Goal: Task Accomplishment & Management: Manage account settings

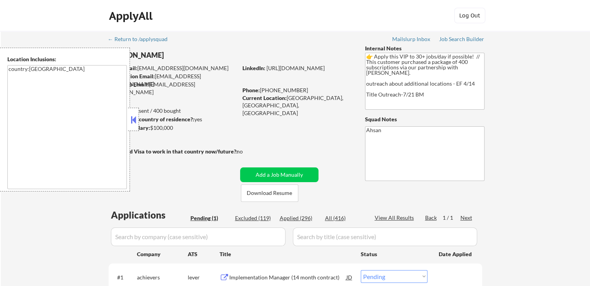
drag, startPoint x: 554, startPoint y: 155, endPoint x: 552, endPoint y: 151, distance: 4.7
click at [554, 153] on div "← Return to /applysquad Mailslurp Inbox Job Search Builder [PERSON_NAME] User E…" at bounding box center [295, 178] width 589 height 294
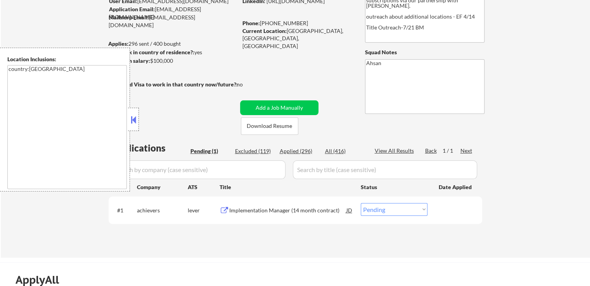
scroll to position [116, 0]
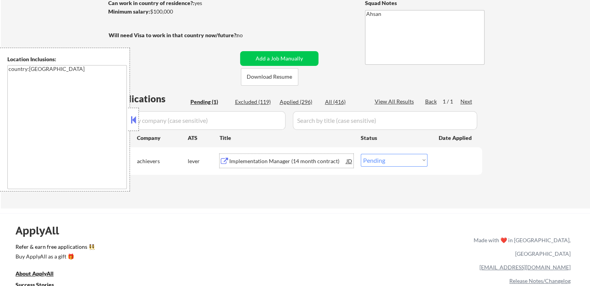
click at [265, 165] on div "Implementation Manager (14 month contract)" at bounding box center [287, 161] width 117 height 14
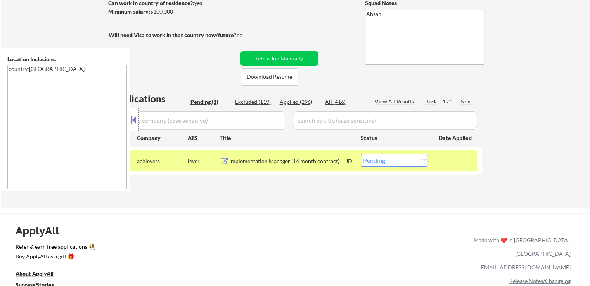
click at [133, 123] on button at bounding box center [133, 120] width 9 height 12
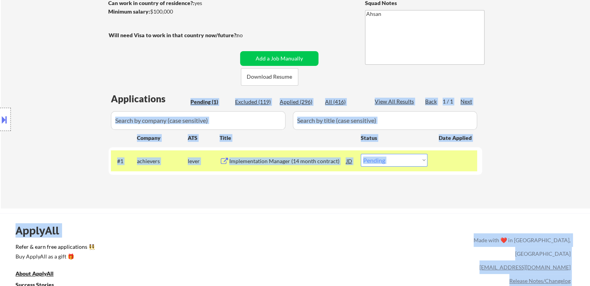
drag, startPoint x: 98, startPoint y: 101, endPoint x: 179, endPoint y: 101, distance: 81.1
click at [179, 101] on body "← Return to /applysquad Mailslurp Inbox Job Search Builder [PERSON_NAME] User E…" at bounding box center [295, 27] width 590 height 286
click at [45, 78] on div "Location Inclusions: country:[GEOGRAPHIC_DATA]" at bounding box center [69, 120] width 139 height 144
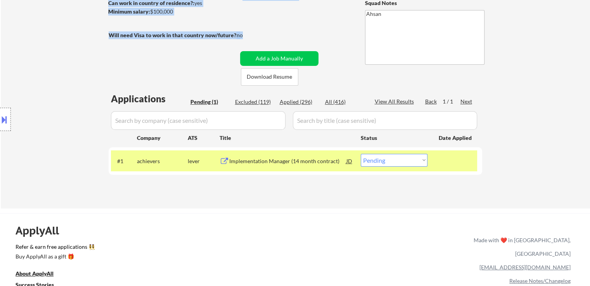
drag, startPoint x: 174, startPoint y: 36, endPoint x: 257, endPoint y: 36, distance: 82.7
click at [257, 36] on div "← Return to /applysquad Mailslurp Inbox Job Search Builder [PERSON_NAME] User E…" at bounding box center [295, 59] width 387 height 288
click at [257, 36] on div "no" at bounding box center [248, 35] width 22 height 8
drag, startPoint x: 247, startPoint y: 35, endPoint x: 72, endPoint y: 35, distance: 175.4
click at [72, 35] on div "← Return to /applysquad Mailslurp Inbox Job Search Builder [PERSON_NAME] User E…" at bounding box center [295, 62] width 589 height 294
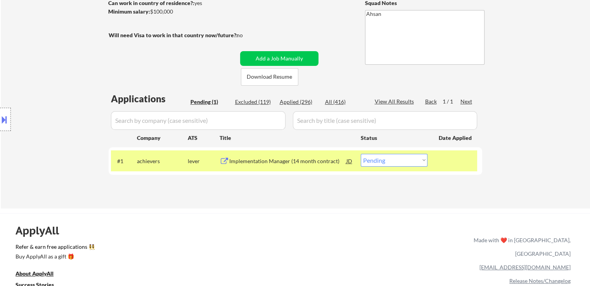
drag, startPoint x: 74, startPoint y: 57, endPoint x: 83, endPoint y: 47, distance: 12.9
click at [74, 55] on div "Location Inclusions: country:[GEOGRAPHIC_DATA]" at bounding box center [69, 120] width 139 height 144
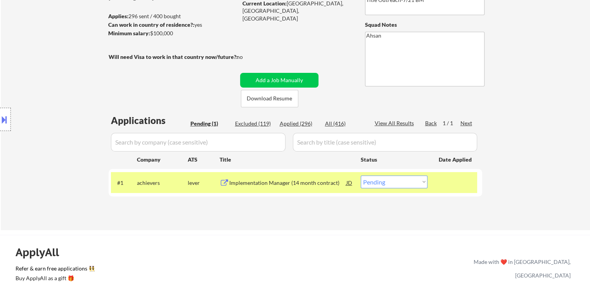
scroll to position [78, 0]
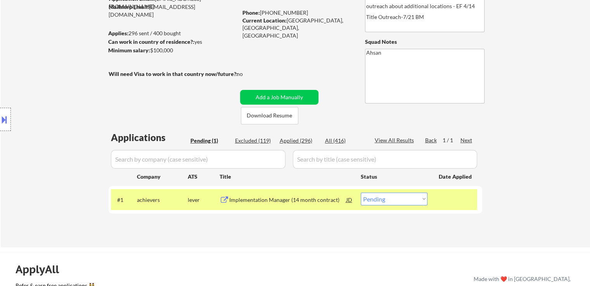
click at [386, 201] on select "Choose an option... Pending Applied Excluded (Questions) Excluded (Expired) Exc…" at bounding box center [394, 199] width 67 height 13
select select ""applied""
click at [361, 193] on select "Choose an option... Pending Applied Excluded (Questions) Excluded (Expired) Exc…" at bounding box center [394, 199] width 67 height 13
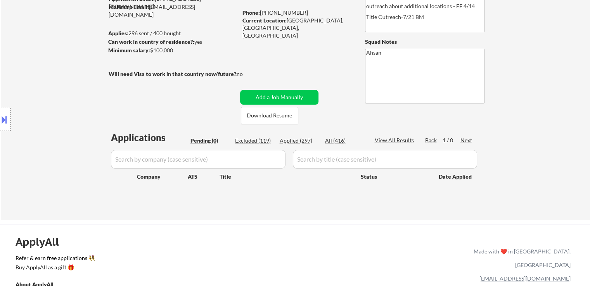
click at [29, 165] on div "Location Inclusions: country:[GEOGRAPHIC_DATA]" at bounding box center [69, 120] width 139 height 144
drag, startPoint x: 29, startPoint y: 165, endPoint x: 28, endPoint y: 172, distance: 7.4
click at [28, 169] on div "Location Inclusions: country:[GEOGRAPHIC_DATA]" at bounding box center [69, 120] width 139 height 144
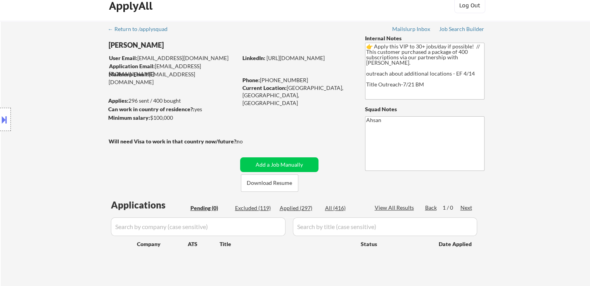
scroll to position [0, 0]
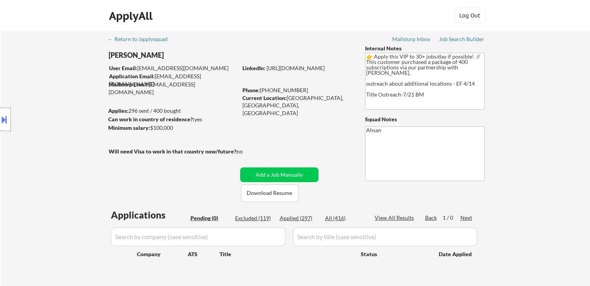
click at [28, 173] on div "Location Inclusions: country:[GEOGRAPHIC_DATA]" at bounding box center [69, 120] width 139 height 144
click at [40, 177] on div "Location Inclusions: country:[GEOGRAPHIC_DATA]" at bounding box center [69, 120] width 139 height 144
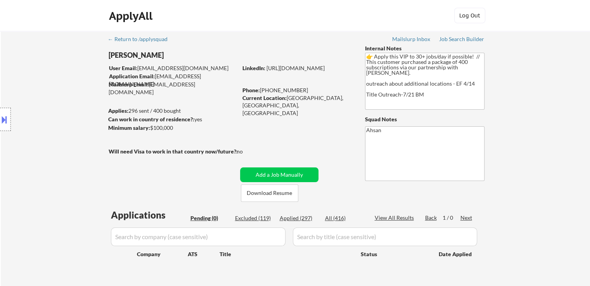
click at [40, 177] on div "Location Inclusions: country:[GEOGRAPHIC_DATA]" at bounding box center [69, 120] width 139 height 144
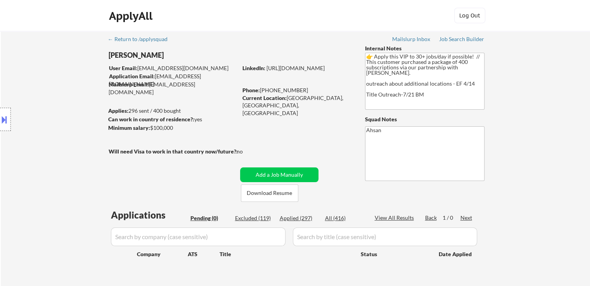
click at [40, 177] on div "Location Inclusions: country:[GEOGRAPHIC_DATA]" at bounding box center [69, 120] width 139 height 144
click at [33, 150] on div "Location Inclusions: country:[GEOGRAPHIC_DATA]" at bounding box center [69, 120] width 139 height 144
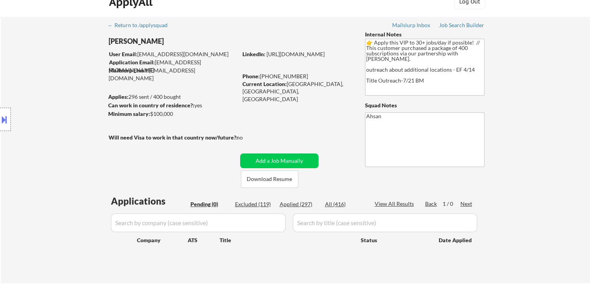
scroll to position [39, 0]
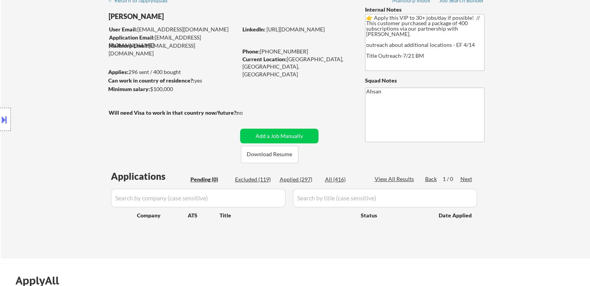
click at [54, 148] on div "Location Inclusions: country:[GEOGRAPHIC_DATA]" at bounding box center [69, 120] width 139 height 144
drag, startPoint x: 67, startPoint y: 149, endPoint x: 66, endPoint y: 154, distance: 4.5
click at [66, 154] on div "Location Inclusions: country:[GEOGRAPHIC_DATA]" at bounding box center [69, 120] width 139 height 144
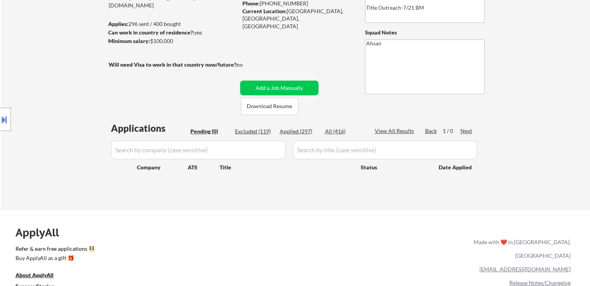
scroll to position [116, 0]
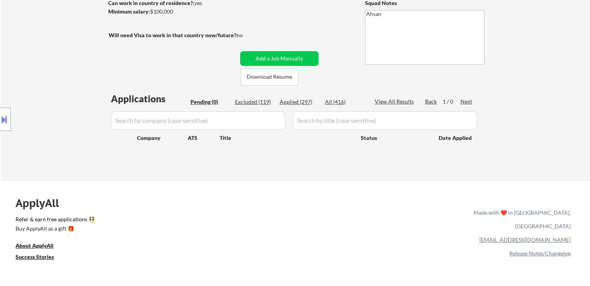
click at [243, 173] on div "← Return to /applysquad Mailslurp Inbox Job Search Builder [PERSON_NAME] User E…" at bounding box center [295, 45] width 387 height 260
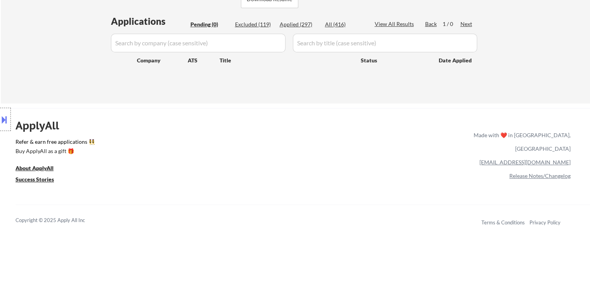
scroll to position [0, 0]
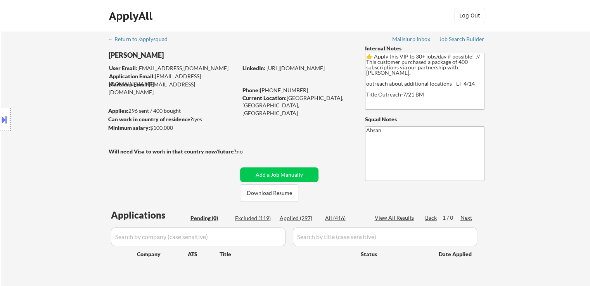
click at [82, 117] on div "Location Inclusions: country:[GEOGRAPHIC_DATA]" at bounding box center [69, 120] width 139 height 144
click at [10, 174] on div "Location Inclusions: country:[GEOGRAPHIC_DATA]" at bounding box center [69, 120] width 139 height 144
click at [541, 129] on div "← Return to /applysquad Mailslurp Inbox Job Search Builder [PERSON_NAME] User E…" at bounding box center [295, 164] width 589 height 267
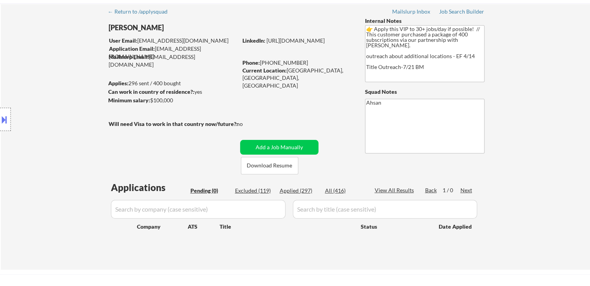
scroll to position [16, 0]
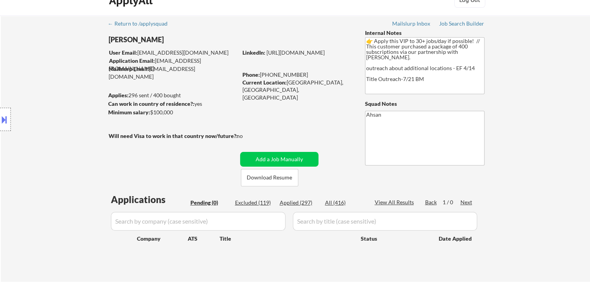
click at [49, 114] on div "Location Inclusions: country:[GEOGRAPHIC_DATA]" at bounding box center [69, 120] width 139 height 144
click at [30, 97] on div "Location Inclusions: country:[GEOGRAPHIC_DATA]" at bounding box center [69, 120] width 139 height 144
click at [42, 92] on div "Location Inclusions: country:[GEOGRAPHIC_DATA]" at bounding box center [69, 120] width 139 height 144
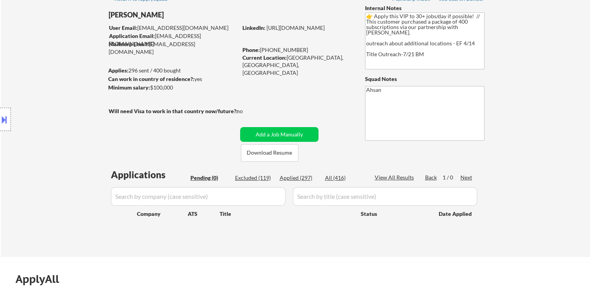
scroll to position [54, 0]
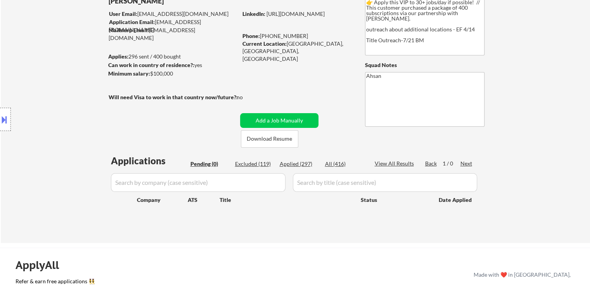
click at [49, 83] on div "Location Inclusions: country:[GEOGRAPHIC_DATA]" at bounding box center [69, 120] width 139 height 144
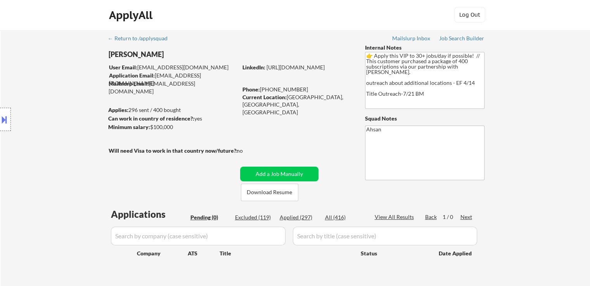
scroll to position [0, 0]
